Goal: Information Seeking & Learning: Understand process/instructions

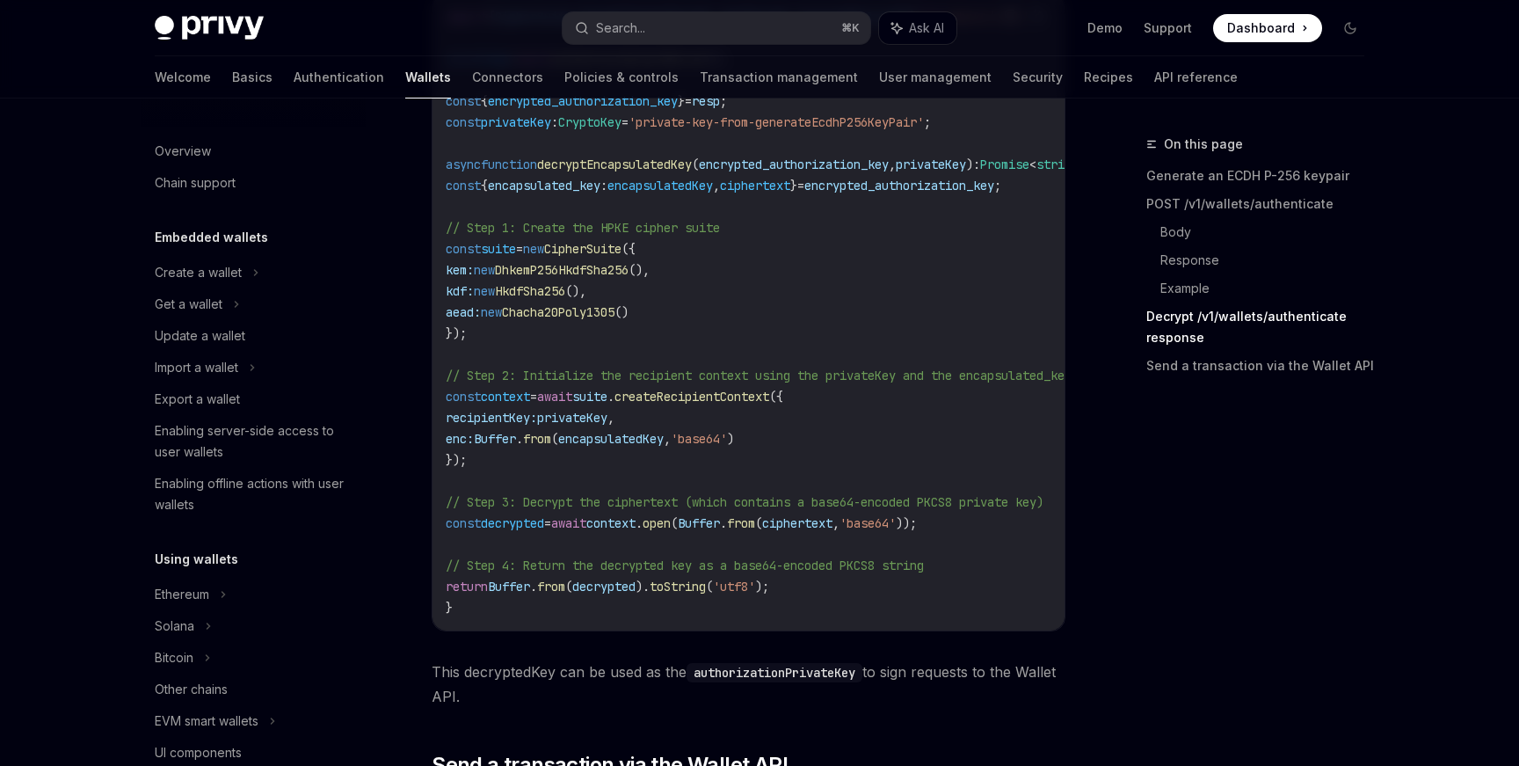
scroll to position [3950, 0]
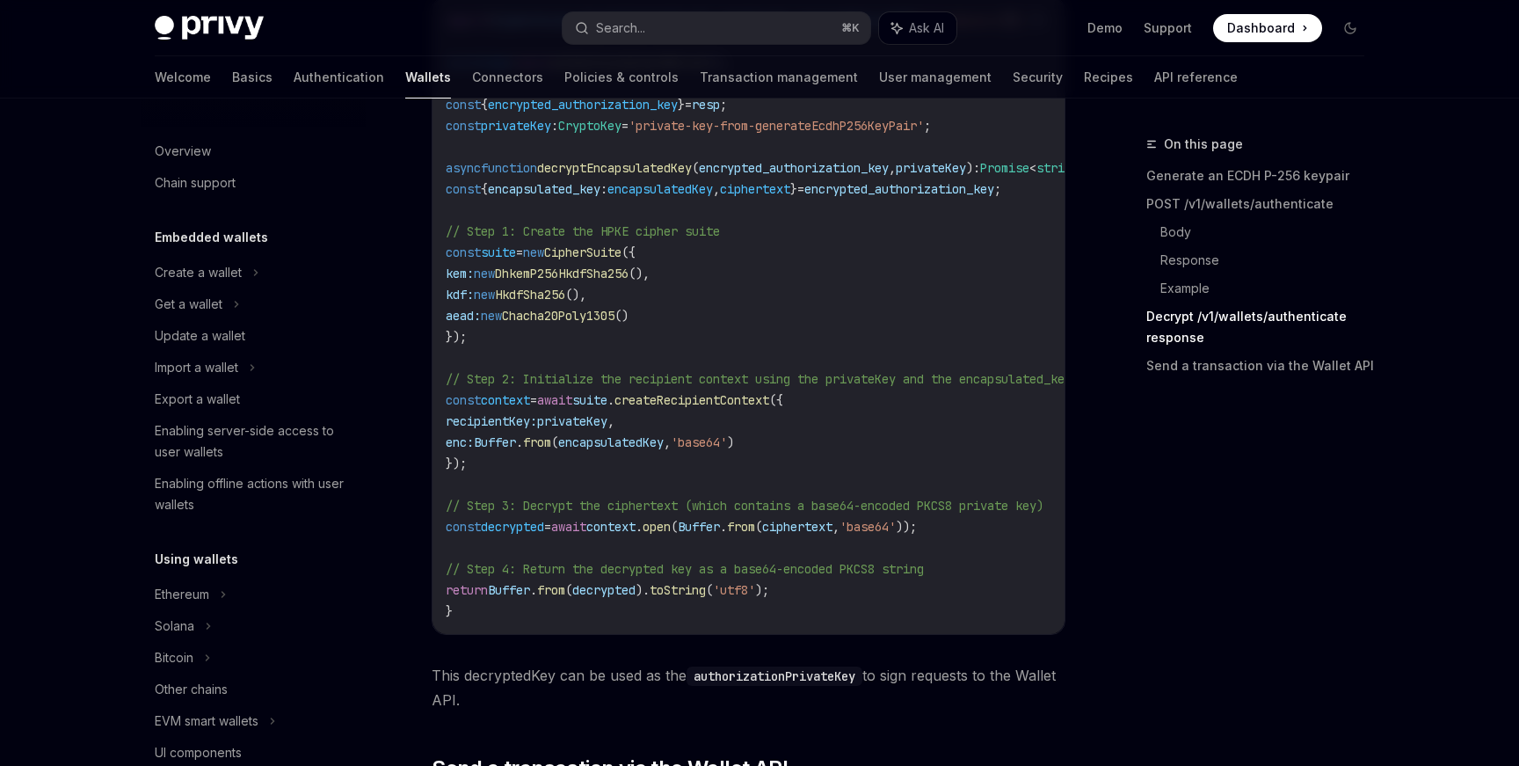
click at [631, 239] on span "// Step 1: Create the HPKE cipher suite" at bounding box center [583, 231] width 274 height 16
copy span "HPKE"
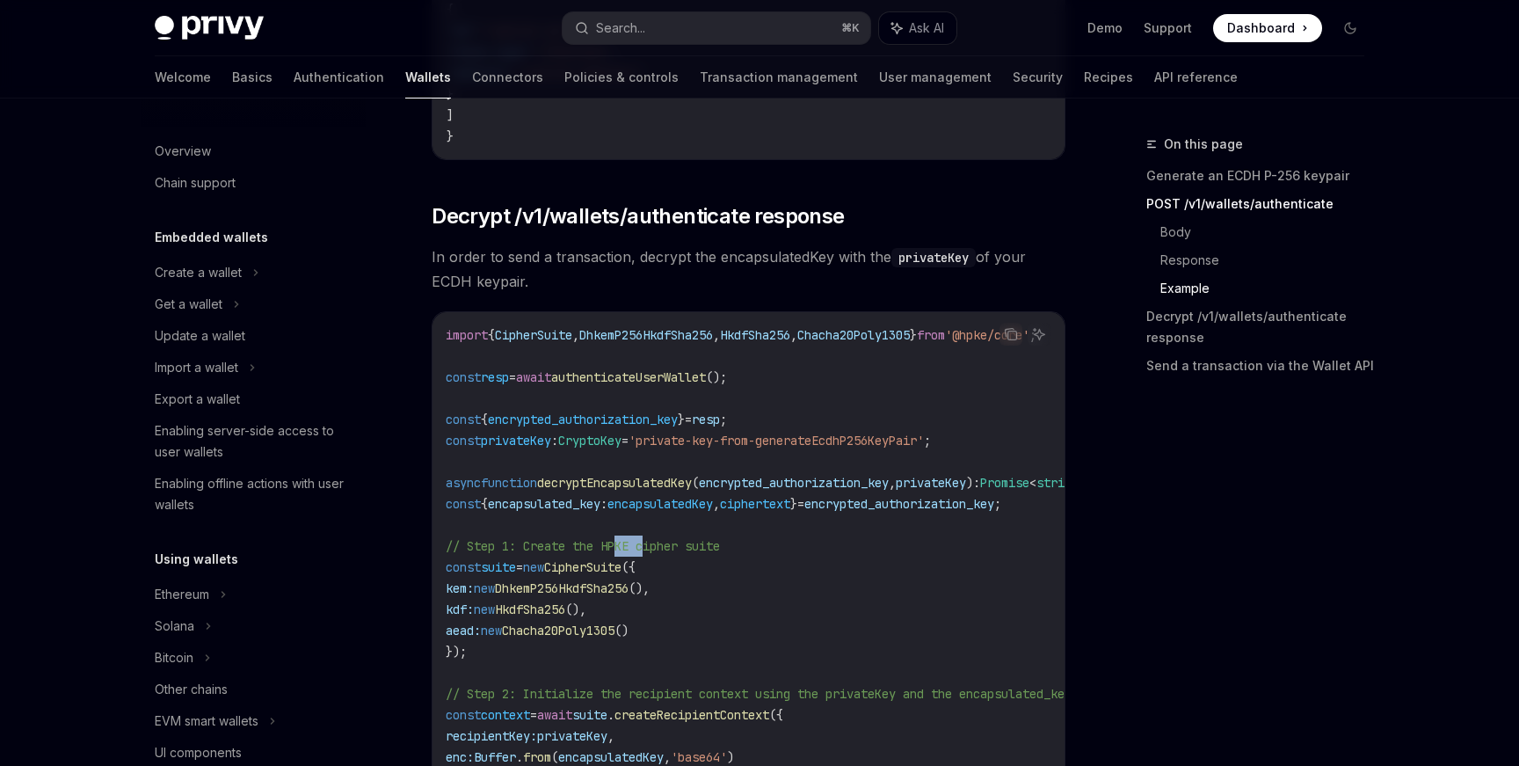
scroll to position [3630, 0]
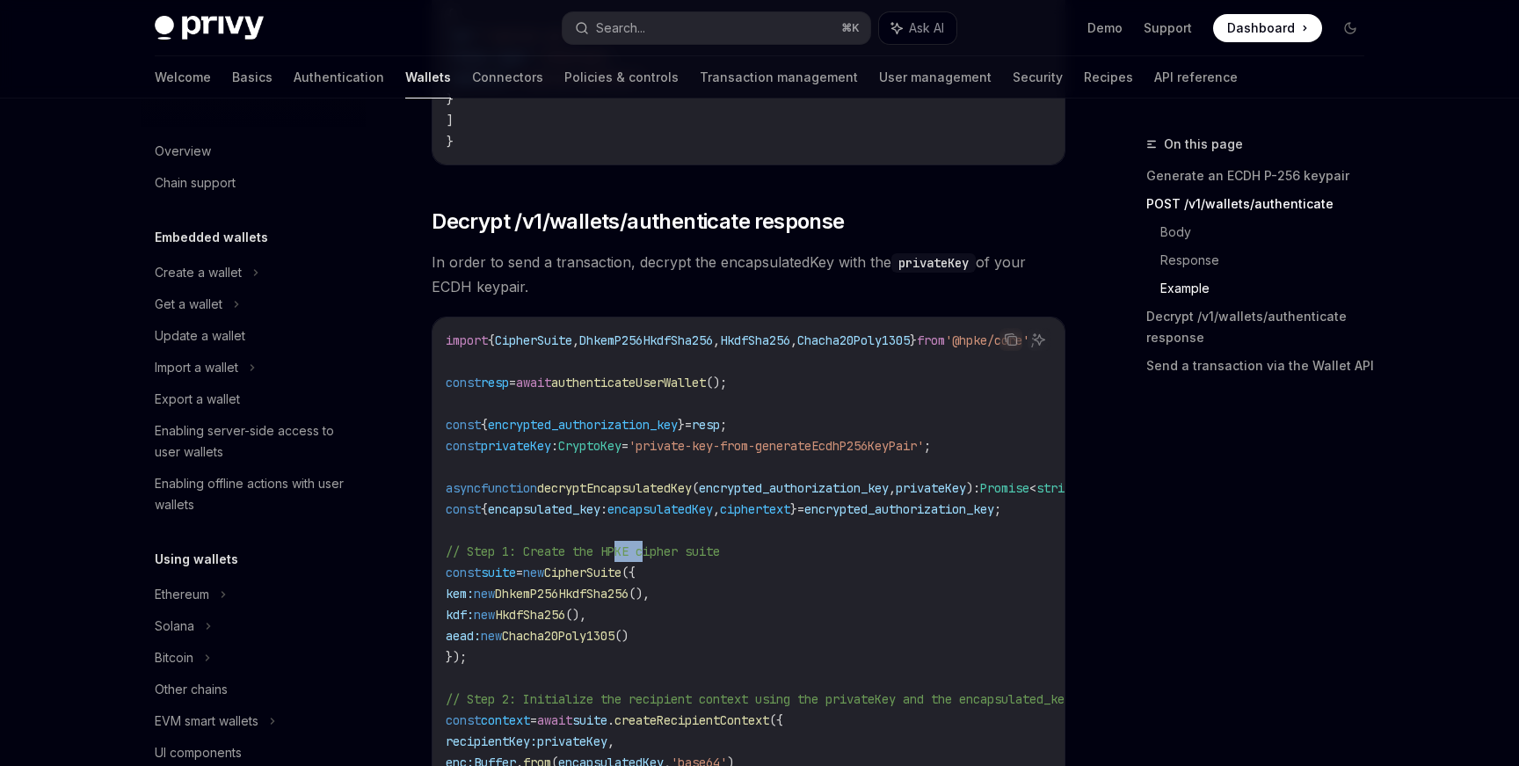
click at [888, 422] on code "import { CipherSuite , DhkemP256HkdfSha256 , HkdfSha256 , Chacha20Poly1305 } fr…" at bounding box center [794, 636] width 696 height 612
click at [1011, 346] on icon "Copy the contents from the code block" at bounding box center [1011, 339] width 14 height 14
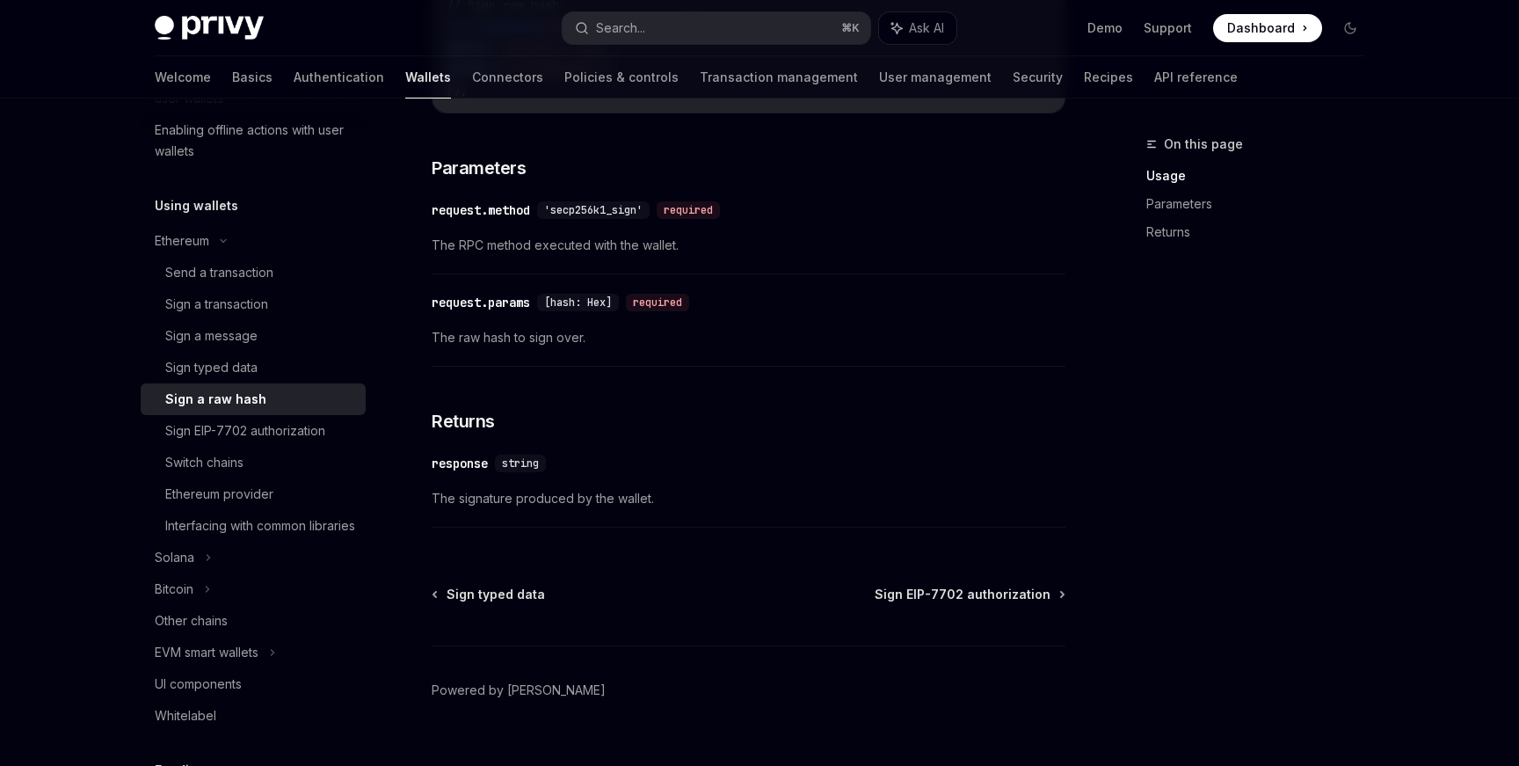
scroll to position [757, 0]
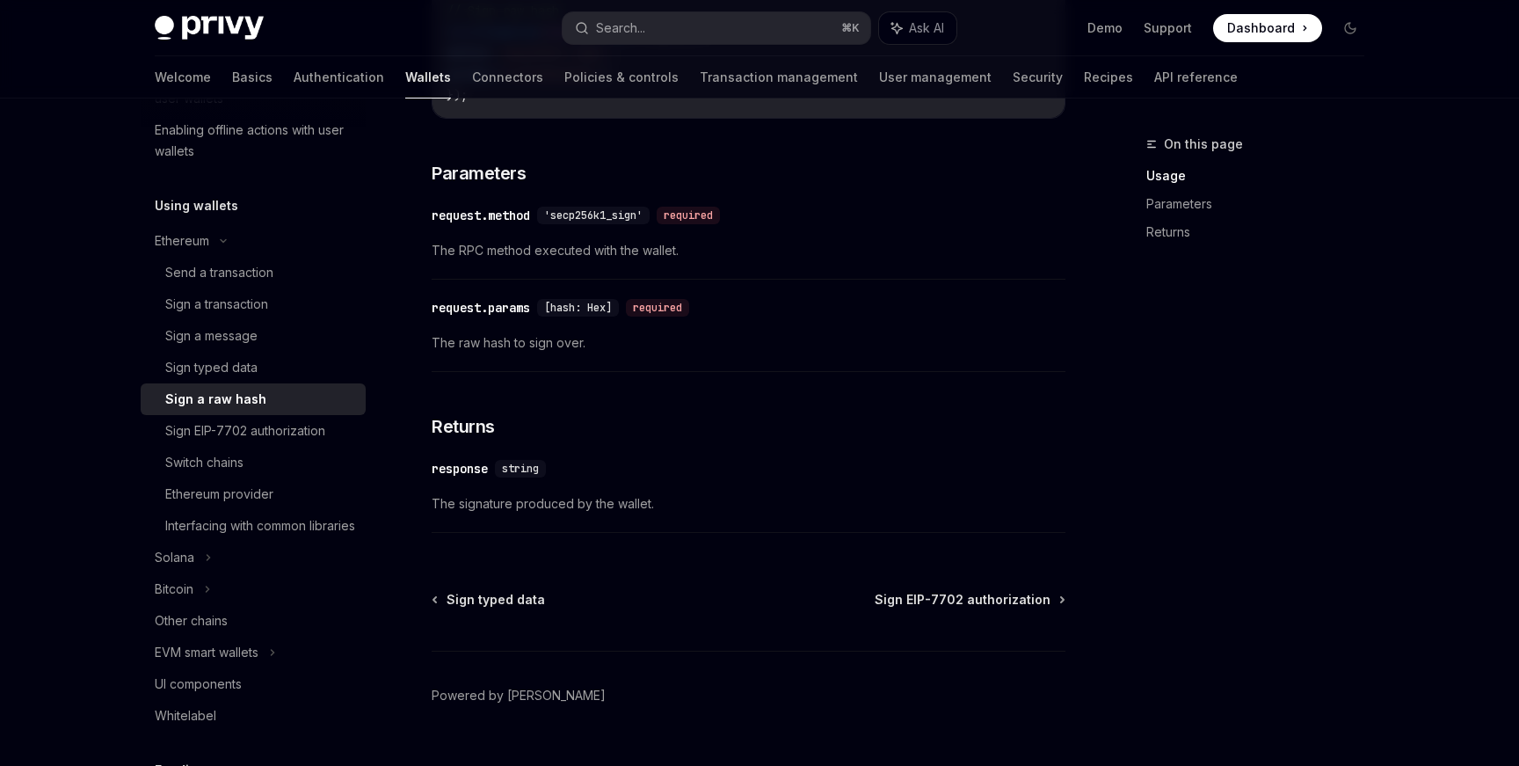
click at [546, 512] on span "The signature produced by the wallet." at bounding box center [749, 503] width 634 height 21
click at [492, 492] on div "​ response string The signature produced by the wallet." at bounding box center [749, 491] width 634 height 84
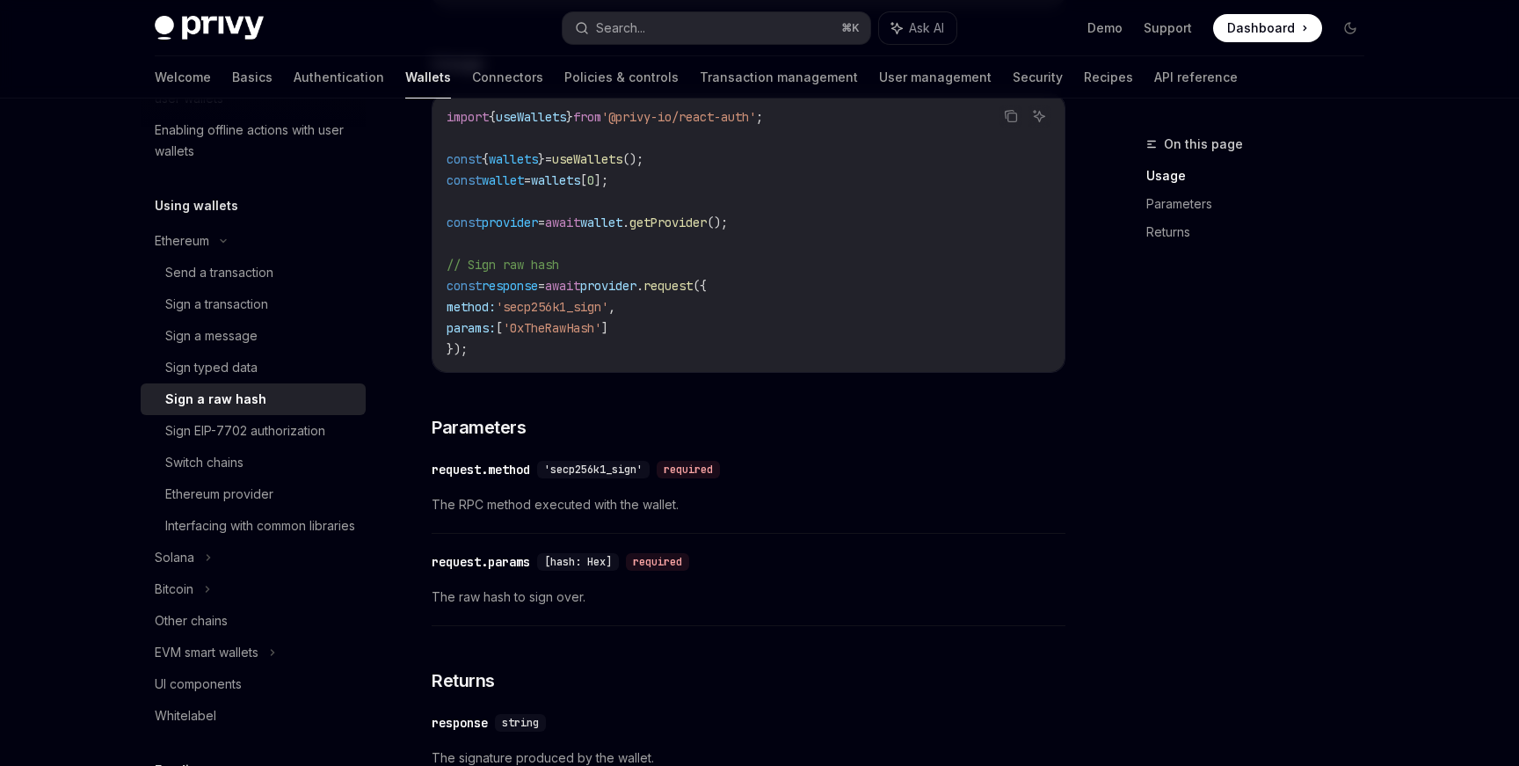
scroll to position [0, 0]
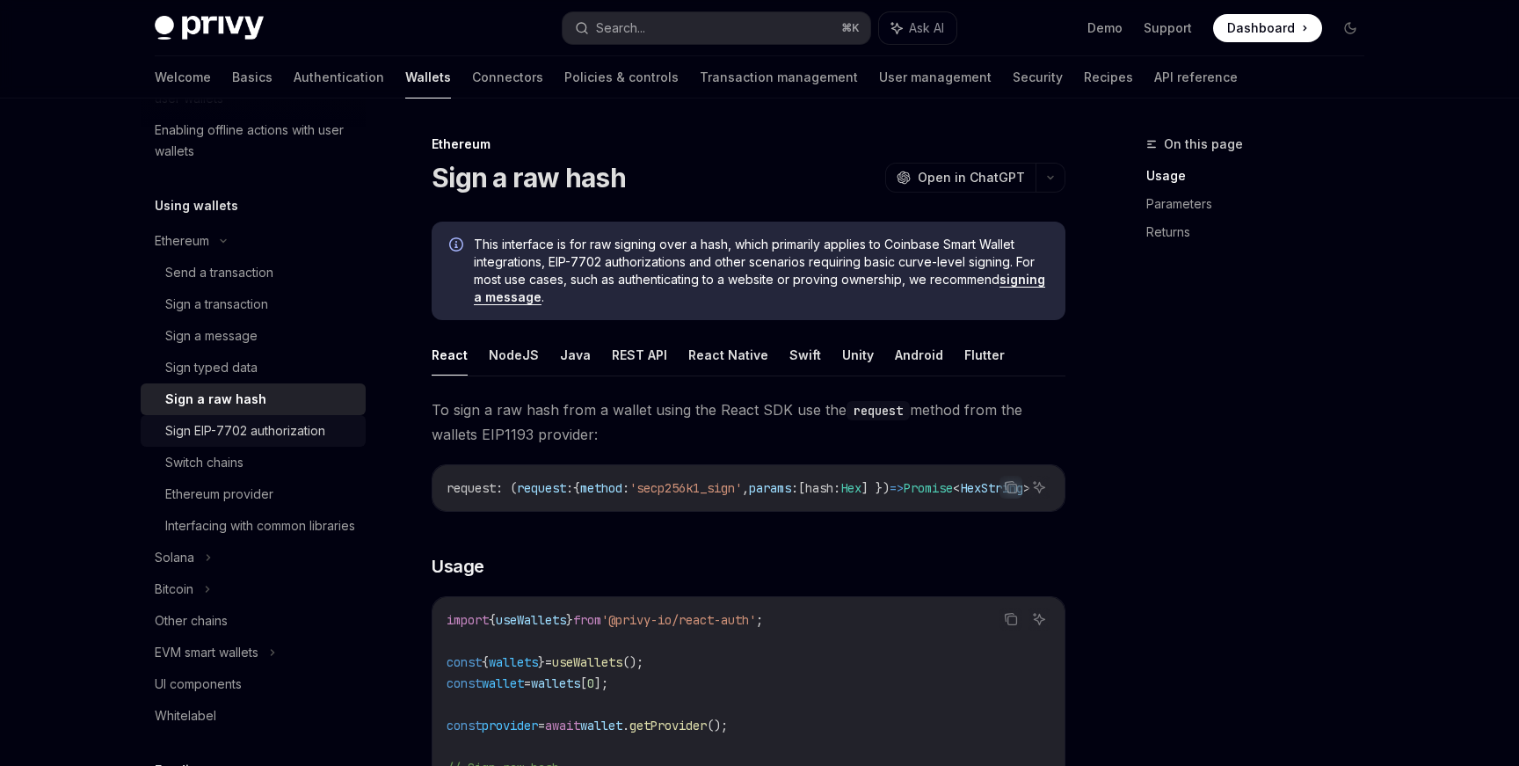
click at [226, 432] on div "Sign EIP-7702 authorization" at bounding box center [245, 430] width 160 height 21
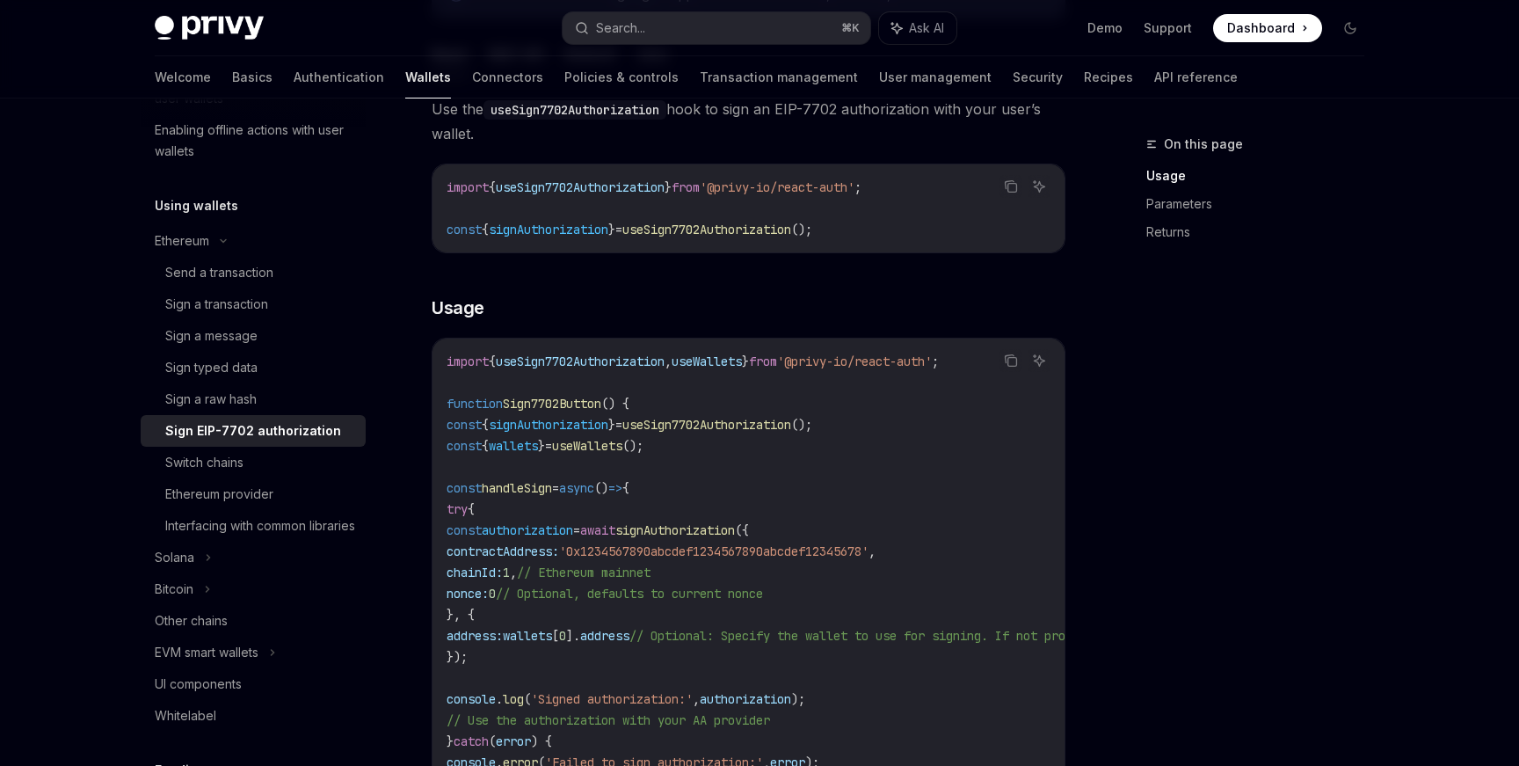
scroll to position [447, 0]
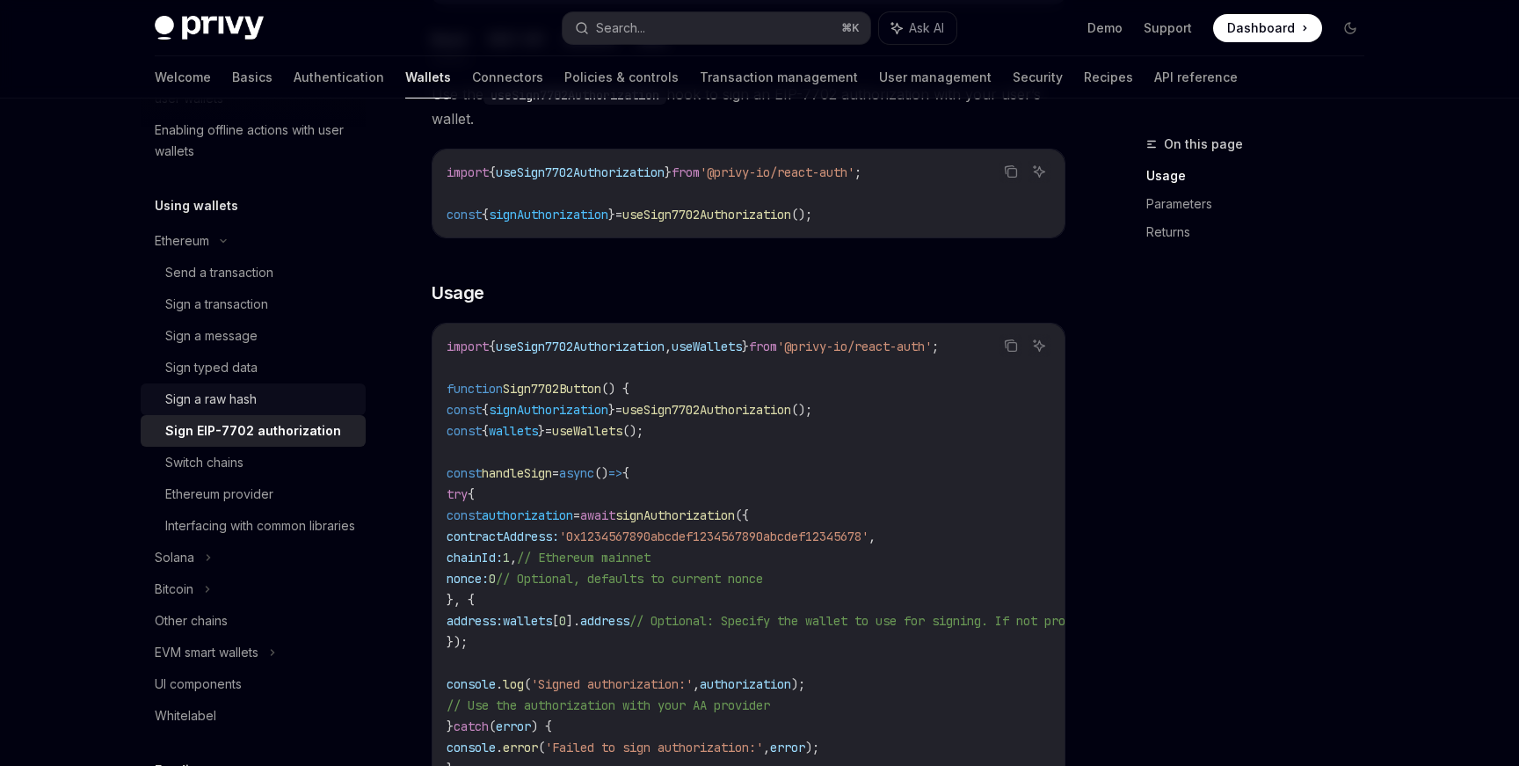
click at [284, 398] on div "Sign a raw hash" at bounding box center [260, 399] width 190 height 21
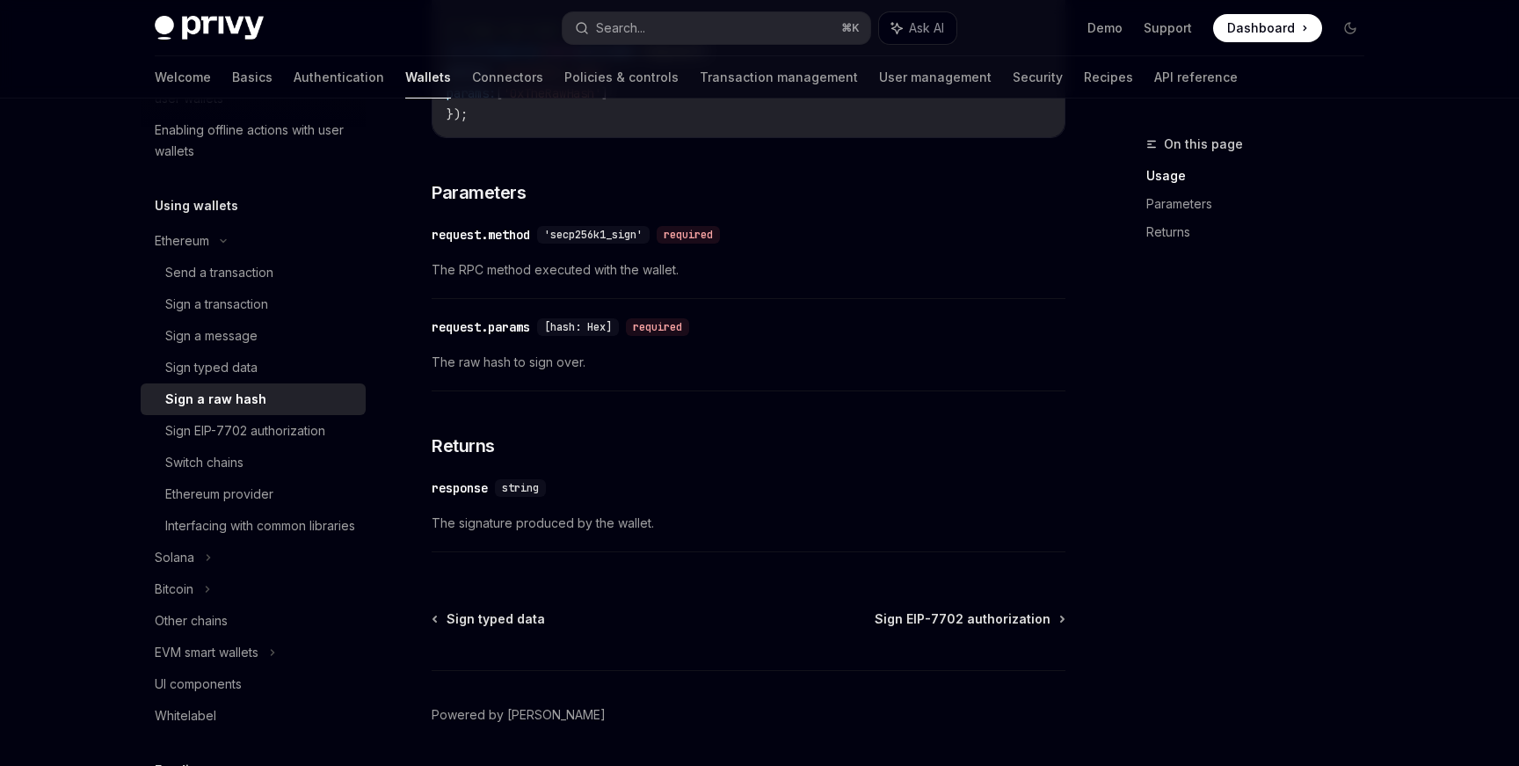
scroll to position [801, 0]
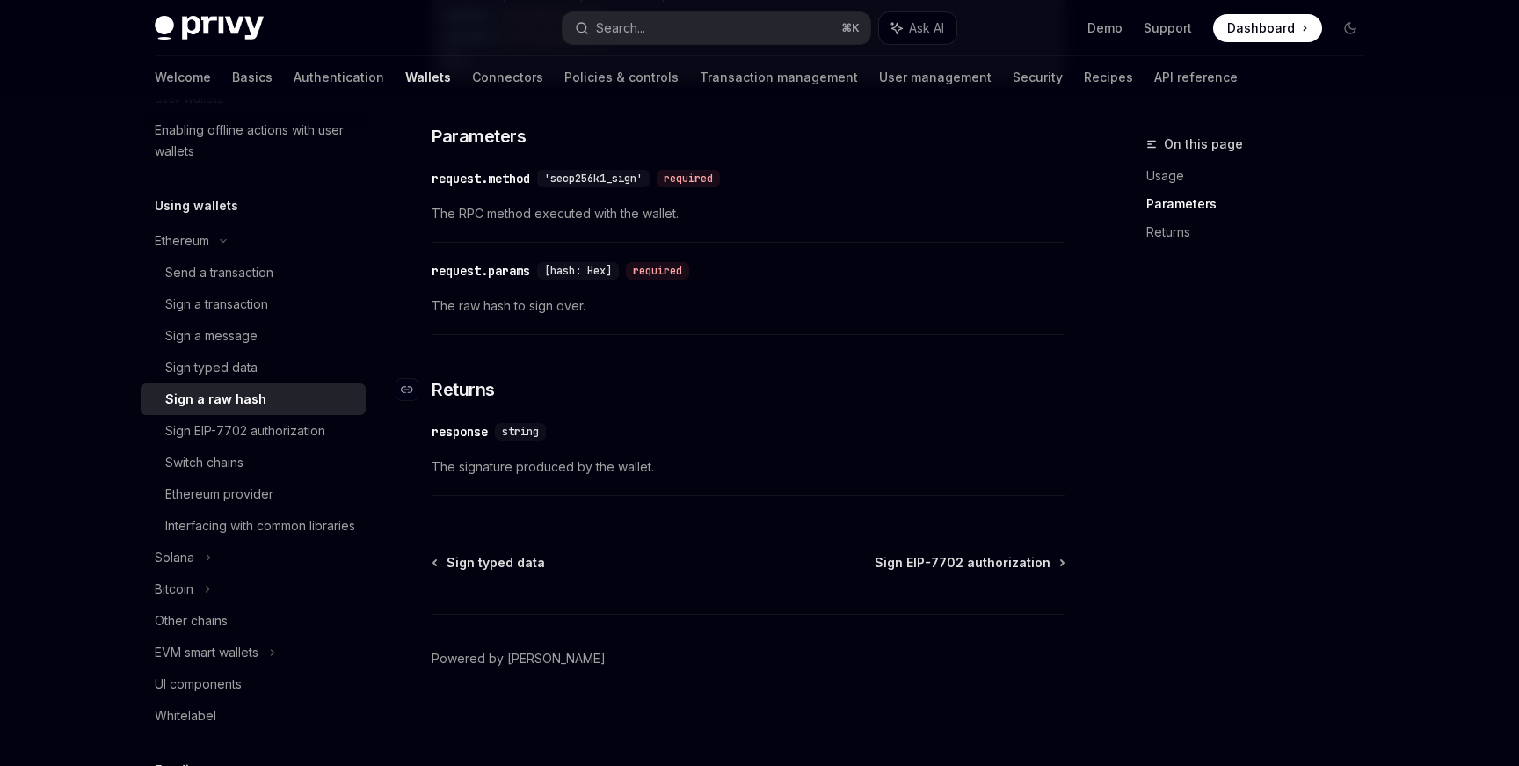
click at [444, 389] on span "Returns" at bounding box center [463, 389] width 63 height 25
click at [434, 389] on span "Returns" at bounding box center [463, 389] width 63 height 25
click at [408, 391] on icon "Navigate to header" at bounding box center [407, 389] width 12 height 11
click at [409, 388] on icon "Navigate to header" at bounding box center [407, 389] width 12 height 11
click at [457, 388] on span "Returns" at bounding box center [463, 389] width 63 height 25
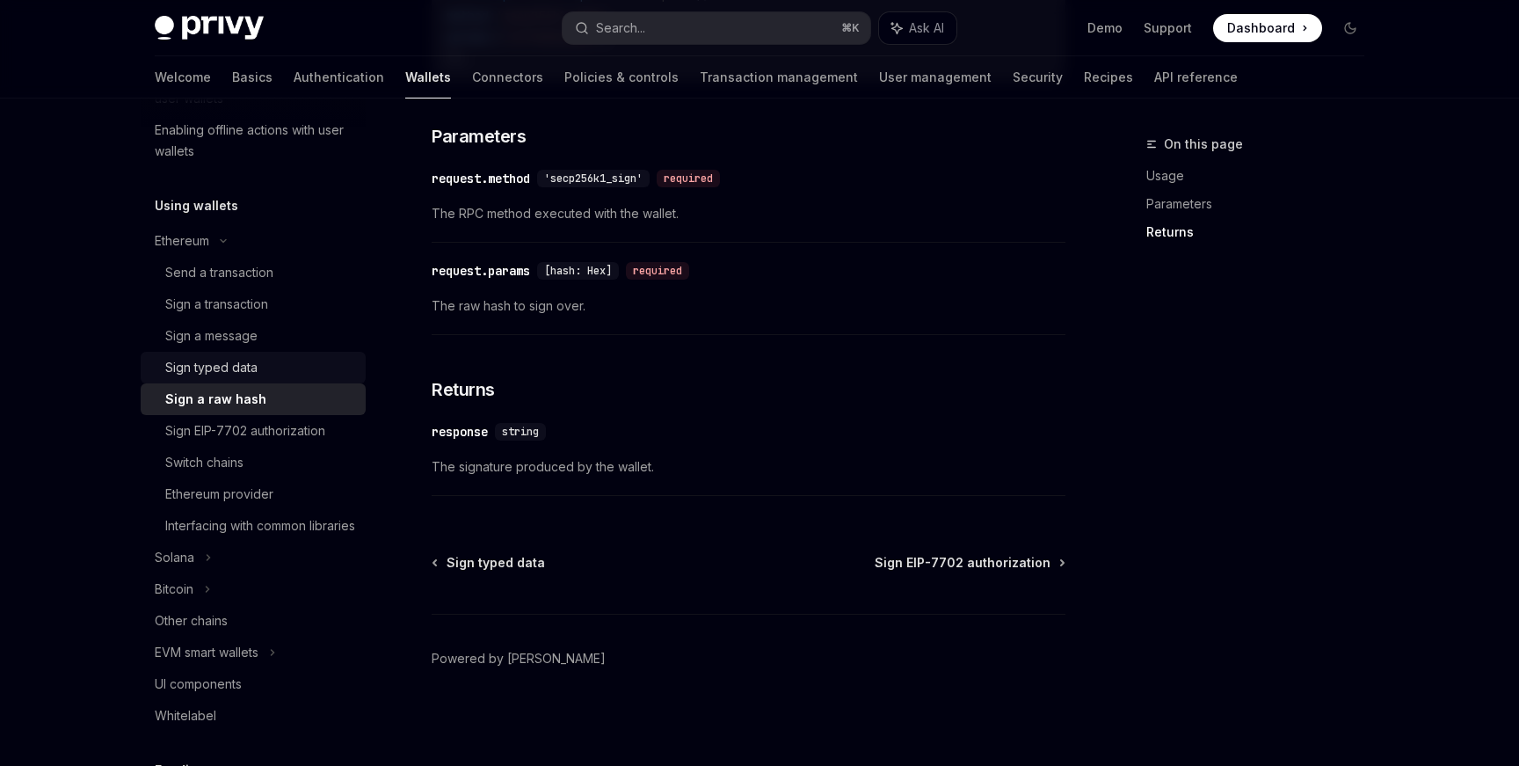
click at [236, 354] on link "Sign typed data" at bounding box center [253, 368] width 225 height 32
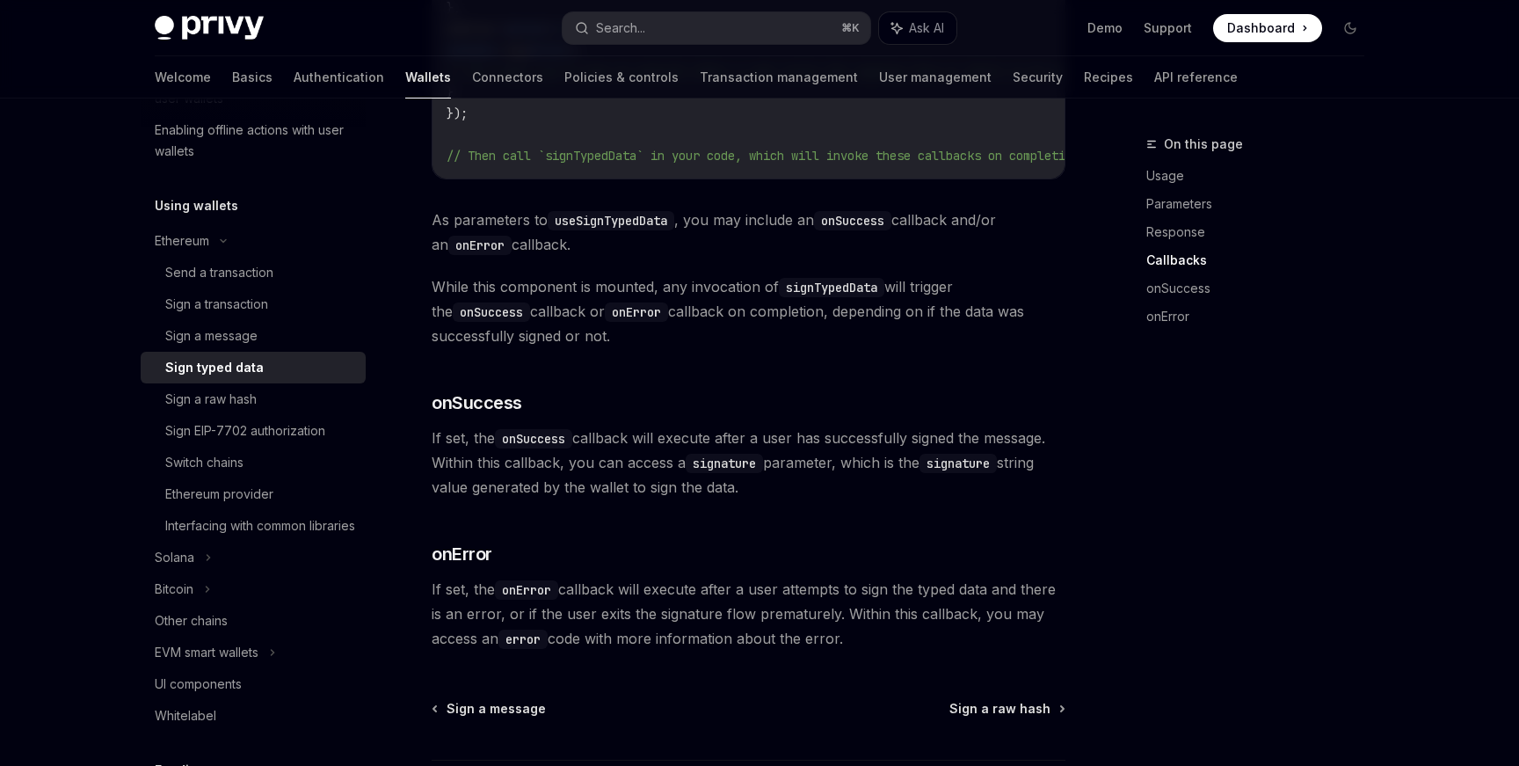
scroll to position [1846, 0]
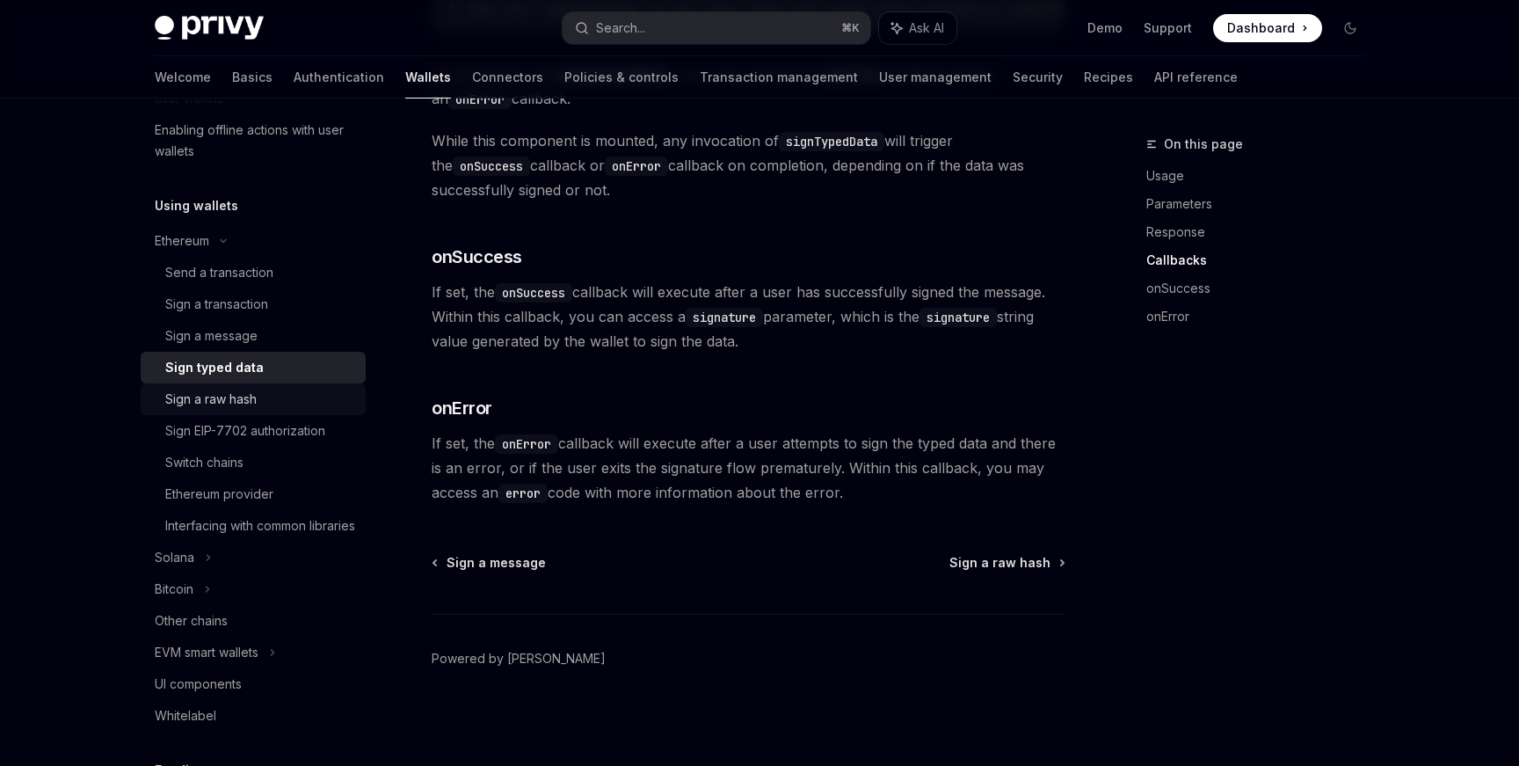
click at [287, 389] on div "Sign a raw hash" at bounding box center [260, 399] width 190 height 21
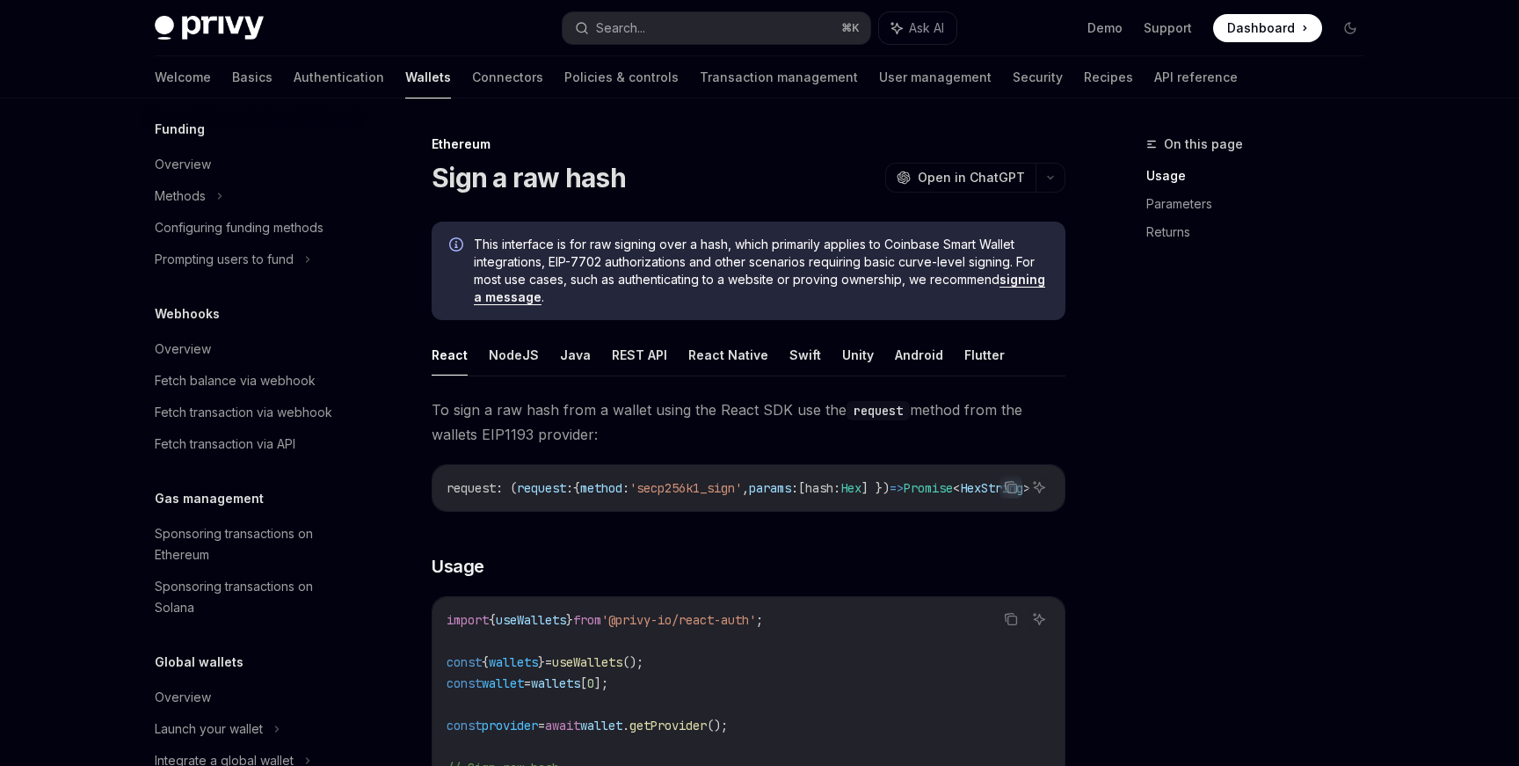
scroll to position [1061, 0]
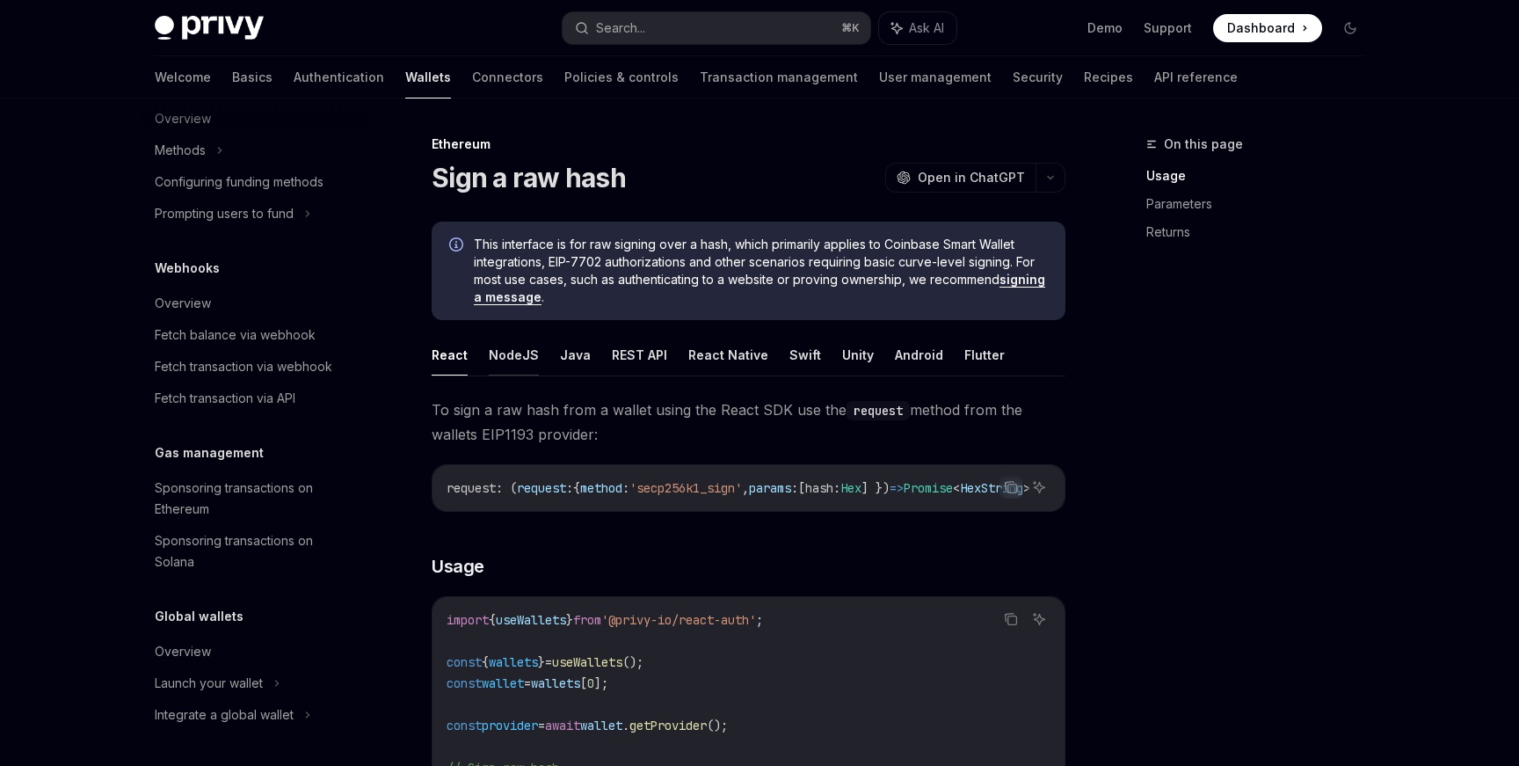
click at [501, 362] on button "NodeJS" at bounding box center [514, 354] width 50 height 41
type textarea "*"
